Goal: Task Accomplishment & Management: Manage account settings

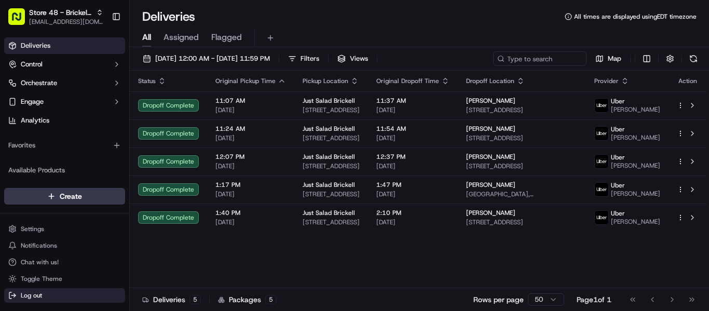
click at [67, 302] on button "Log out" at bounding box center [64, 295] width 121 height 15
